Goal: Check status: Check status

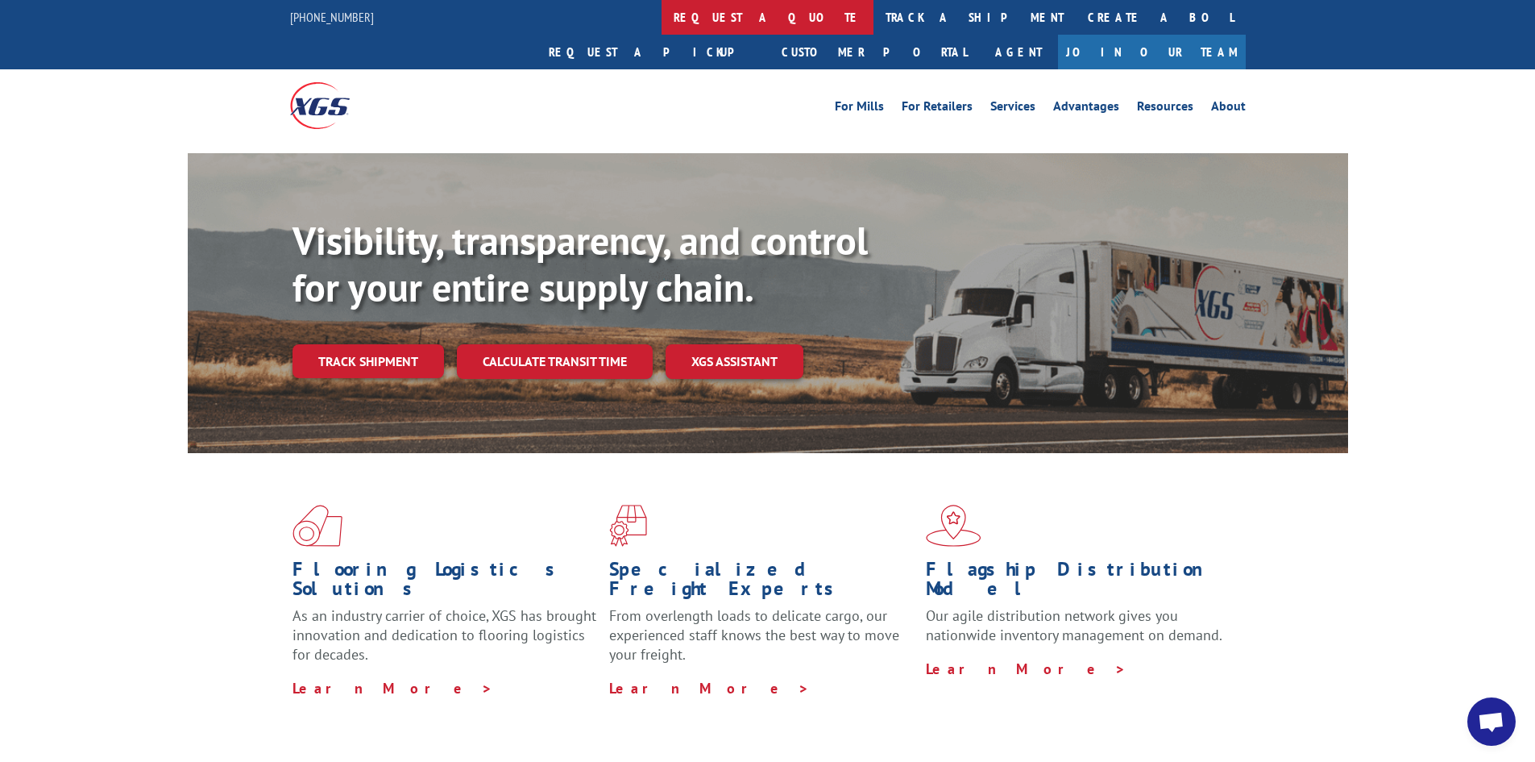
click at [662, 17] on link "request a quote" at bounding box center [768, 17] width 212 height 35
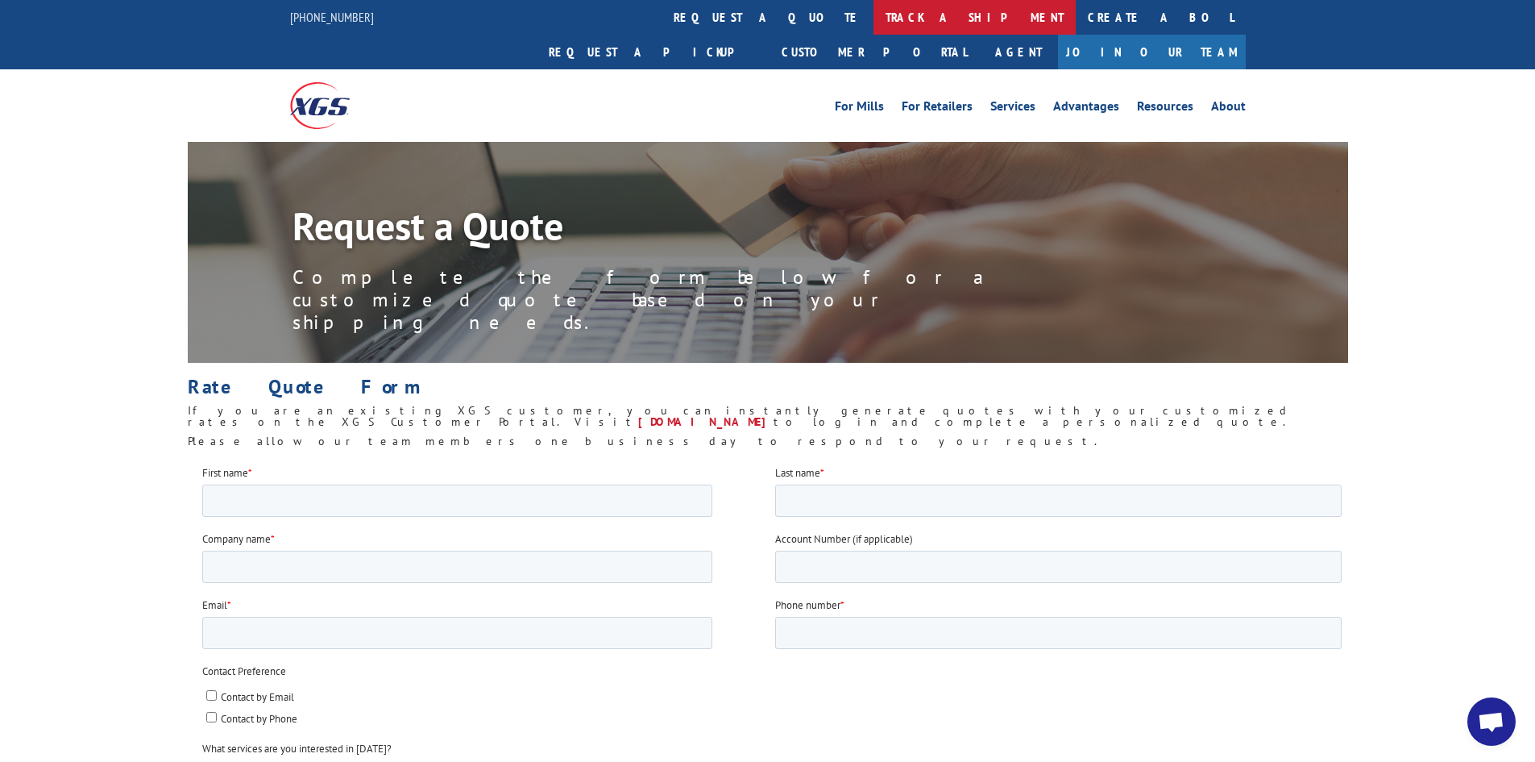
click at [874, 19] on link "track a shipment" at bounding box center [975, 17] width 202 height 35
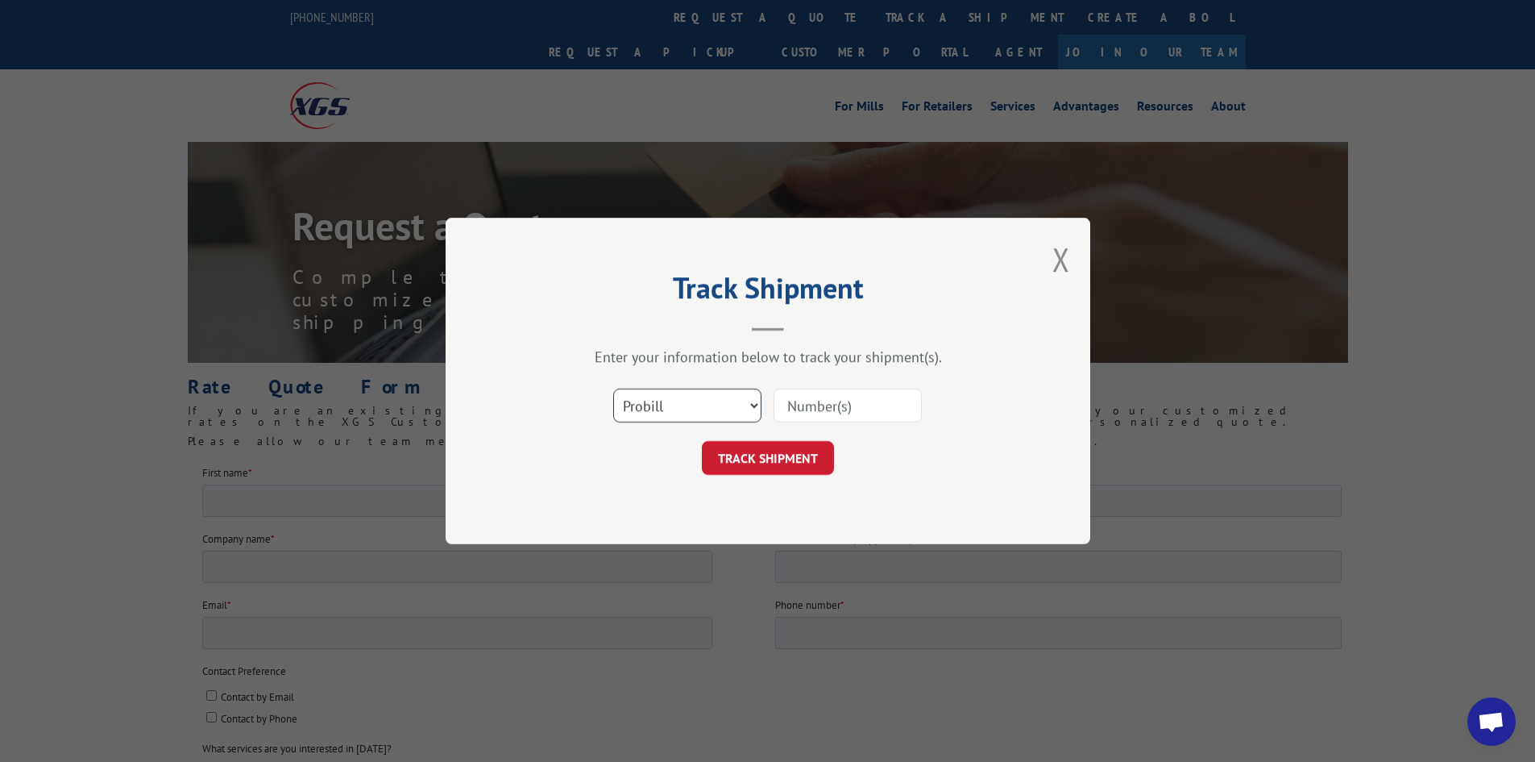
click at [705, 394] on select "Select category... Probill BOL PO" at bounding box center [687, 405] width 148 height 34
select select "bol"
click at [613, 388] on select "Select category... Probill BOL PO" at bounding box center [687, 405] width 148 height 34
click at [793, 412] on input at bounding box center [848, 405] width 148 height 34
type input "484765"
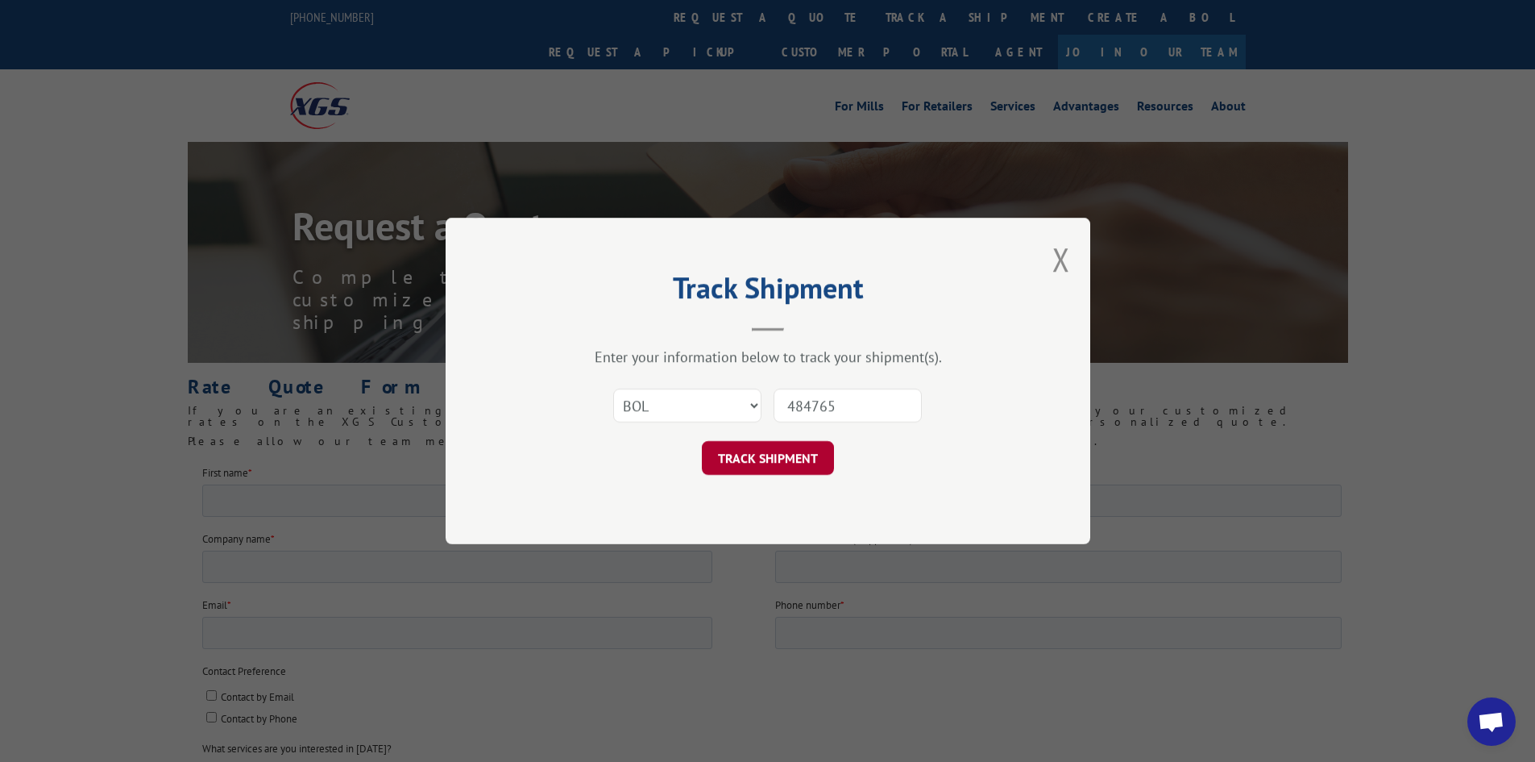
click at [766, 455] on button "TRACK SHIPMENT" at bounding box center [768, 458] width 132 height 34
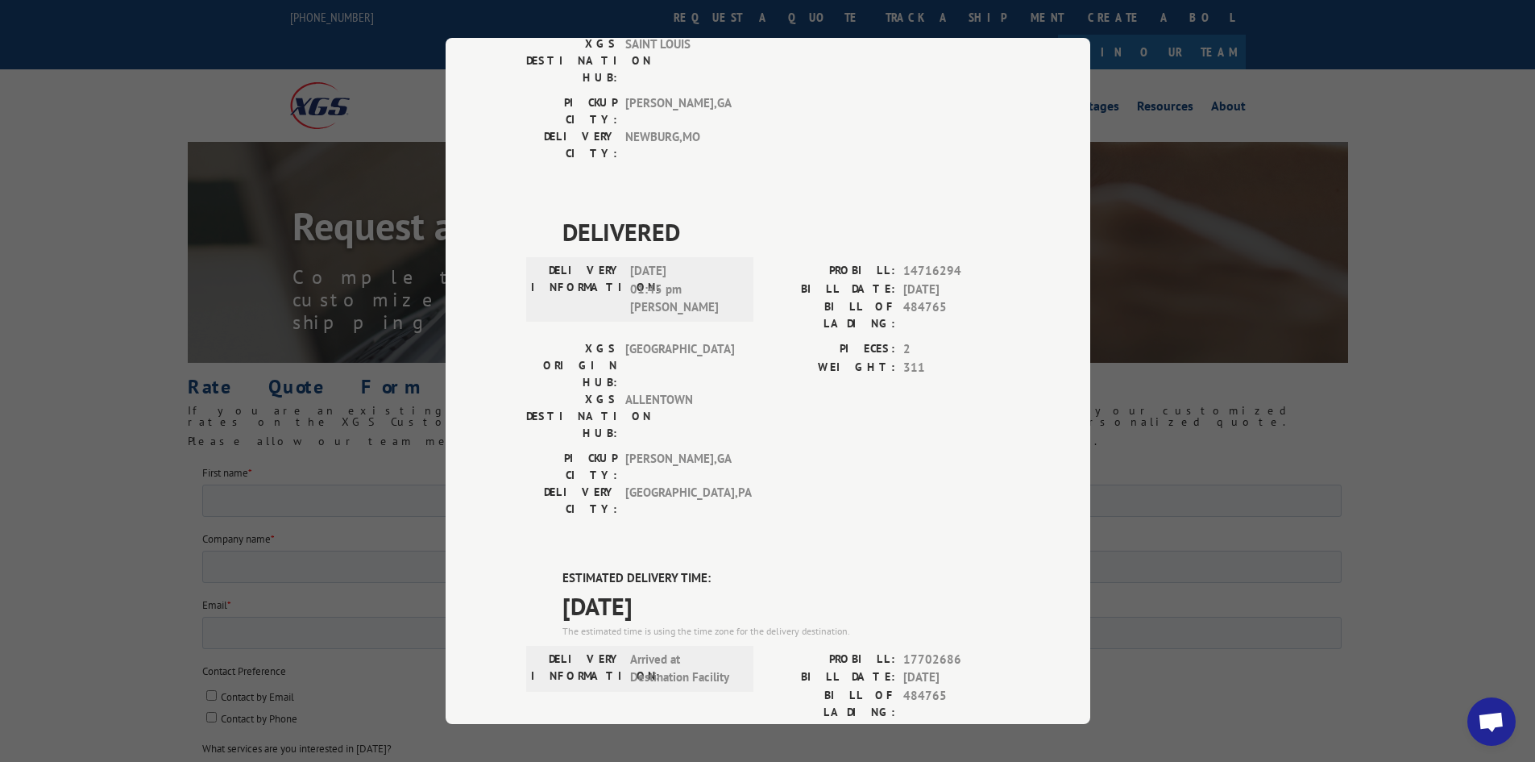
scroll to position [825, 0]
